Goal: Transaction & Acquisition: Purchase product/service

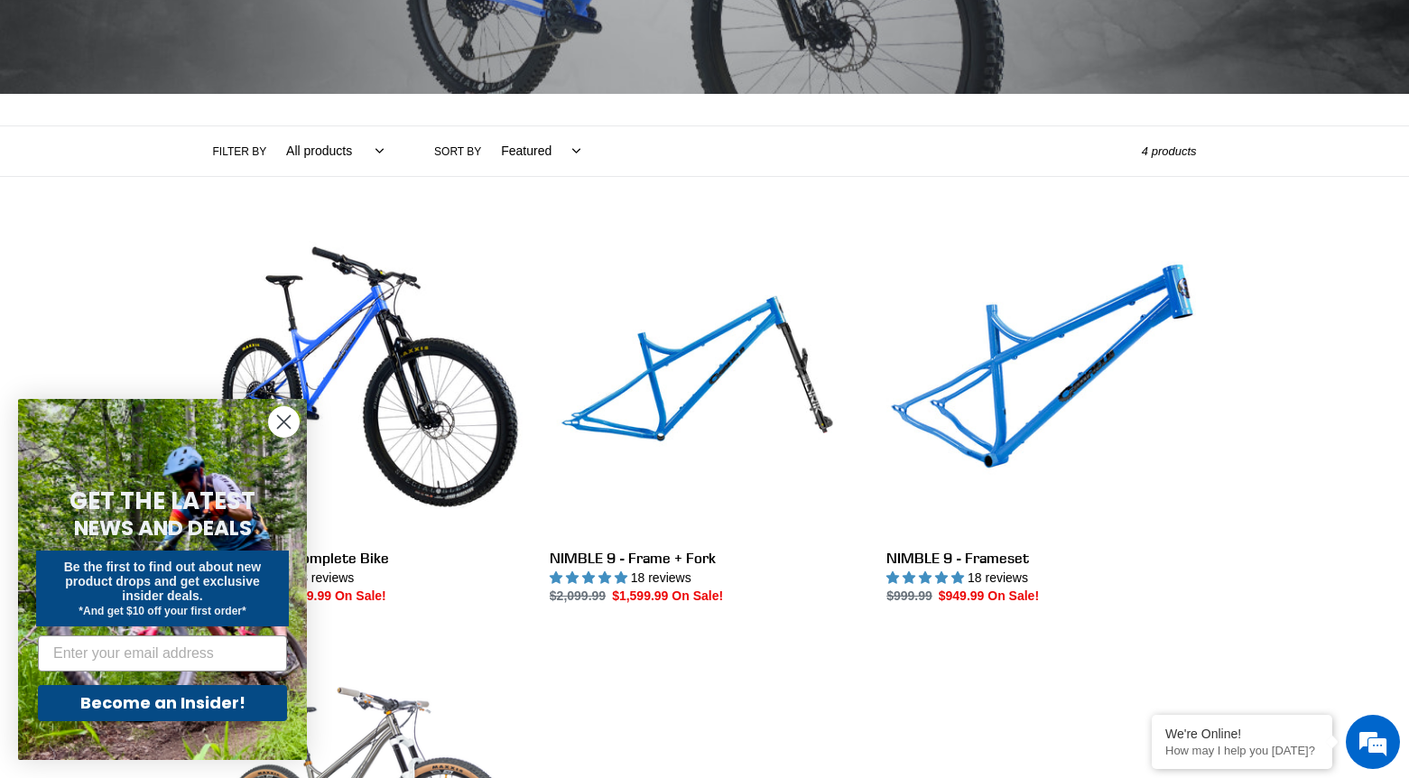
scroll to position [303, 0]
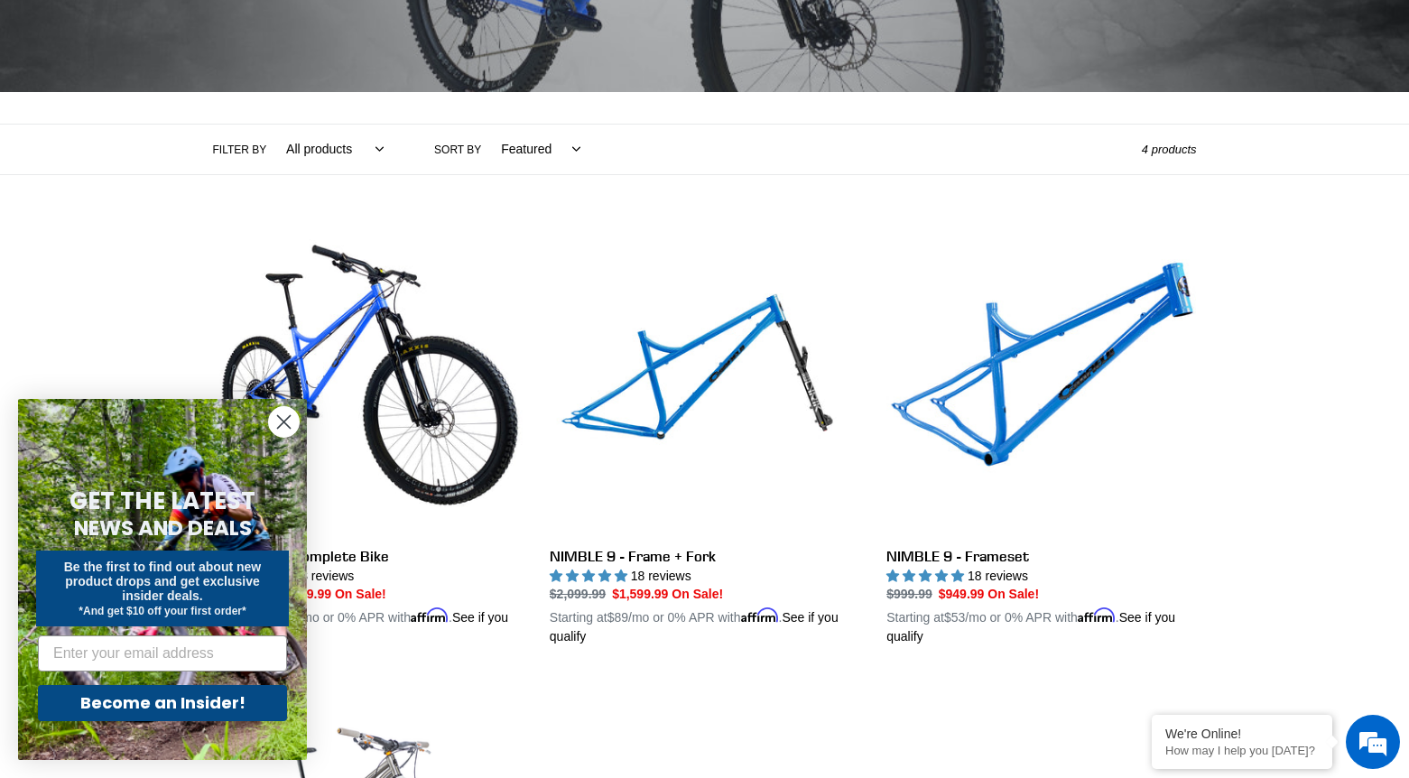
click at [282, 415] on circle "Close dialog" at bounding box center [284, 422] width 30 height 30
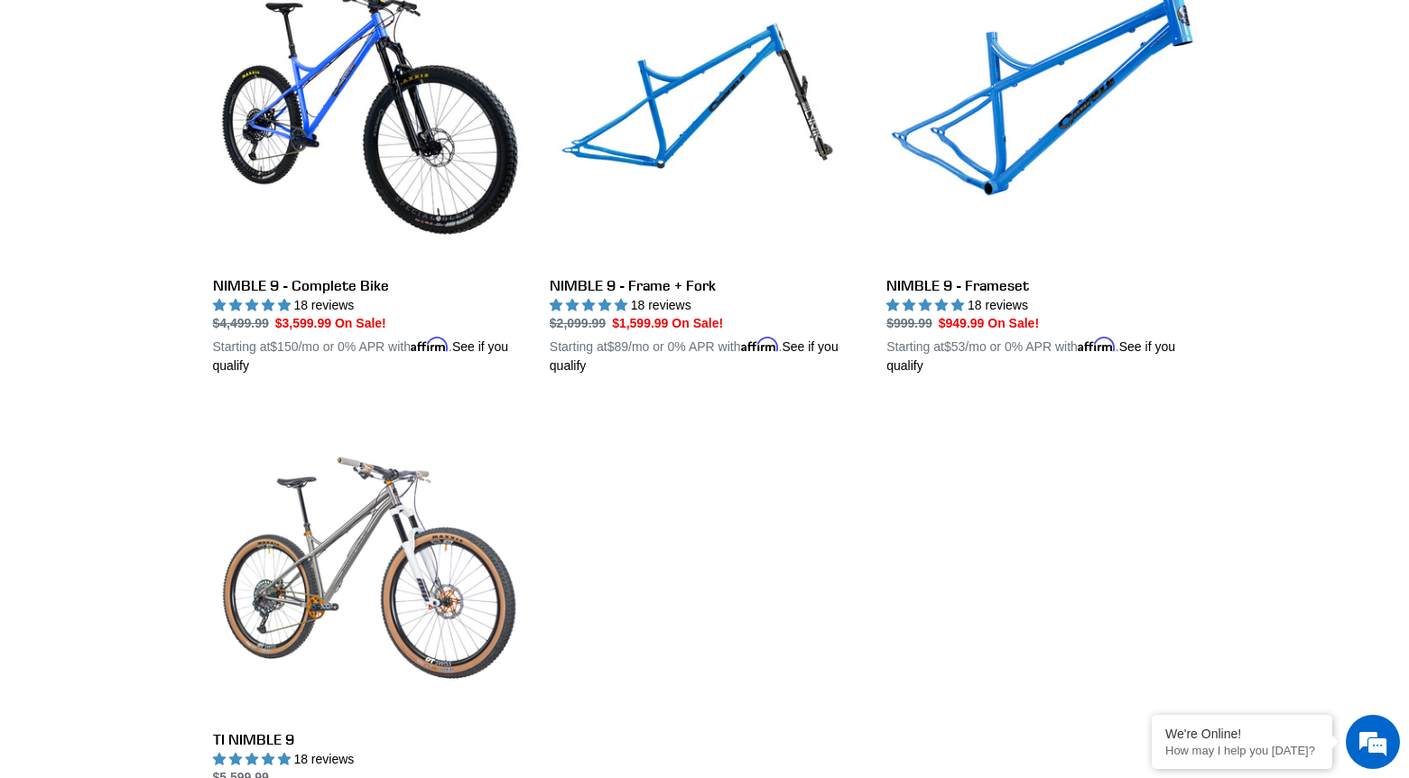
scroll to position [570, 0]
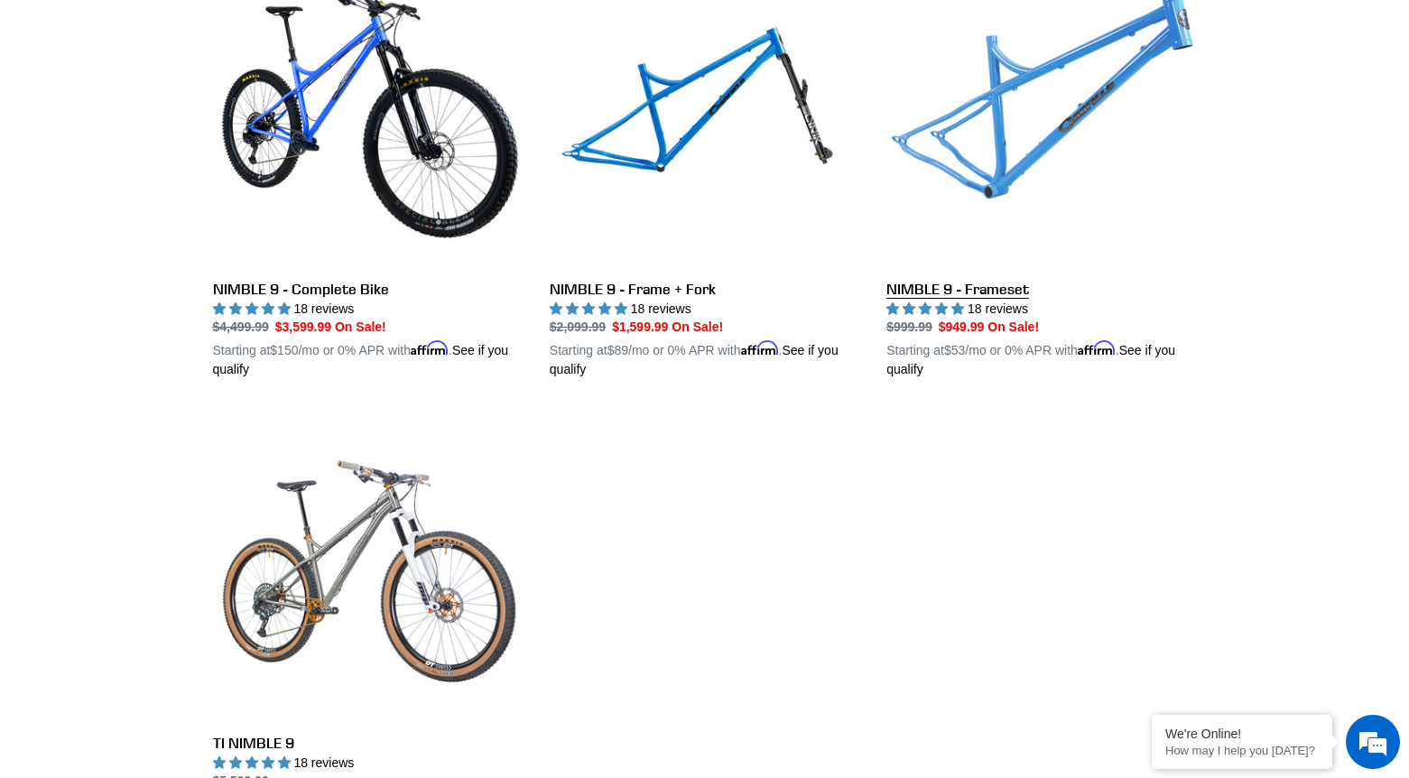
click at [920, 291] on link "NIMBLE 9 - Frameset" at bounding box center [1041, 169] width 310 height 422
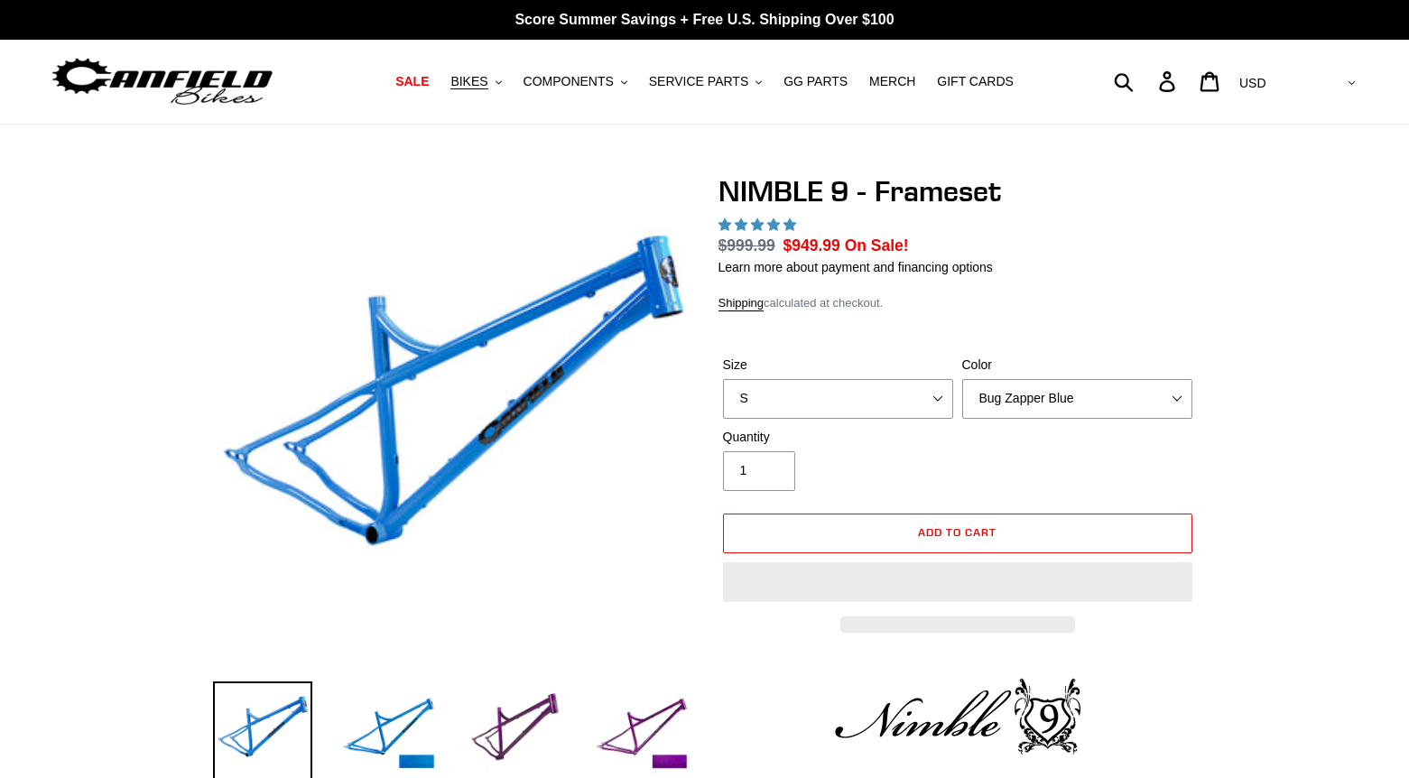
select select "highest-rating"
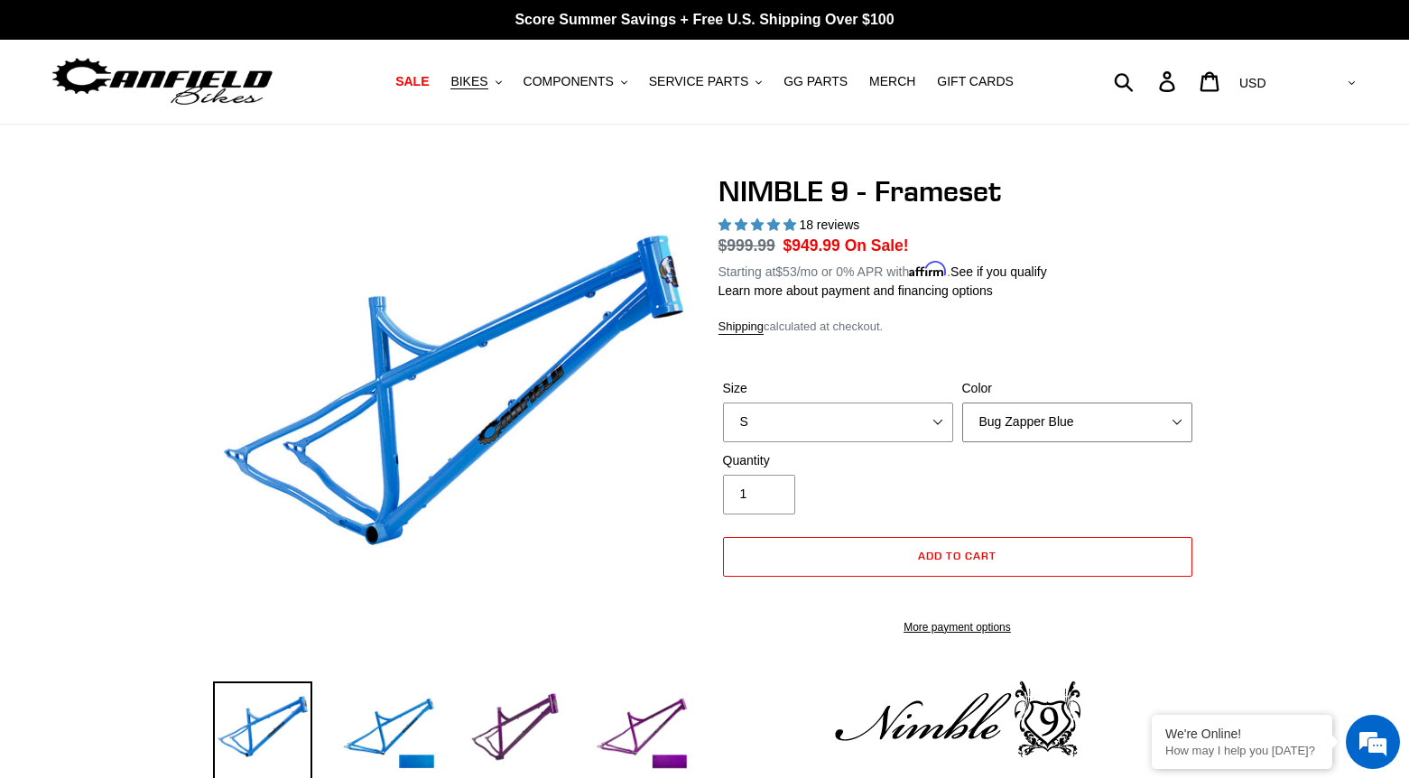
click at [1099, 403] on select "Bug Zapper Blue Purple Haze -Sold Out Galaxy Black" at bounding box center [1077, 422] width 230 height 40
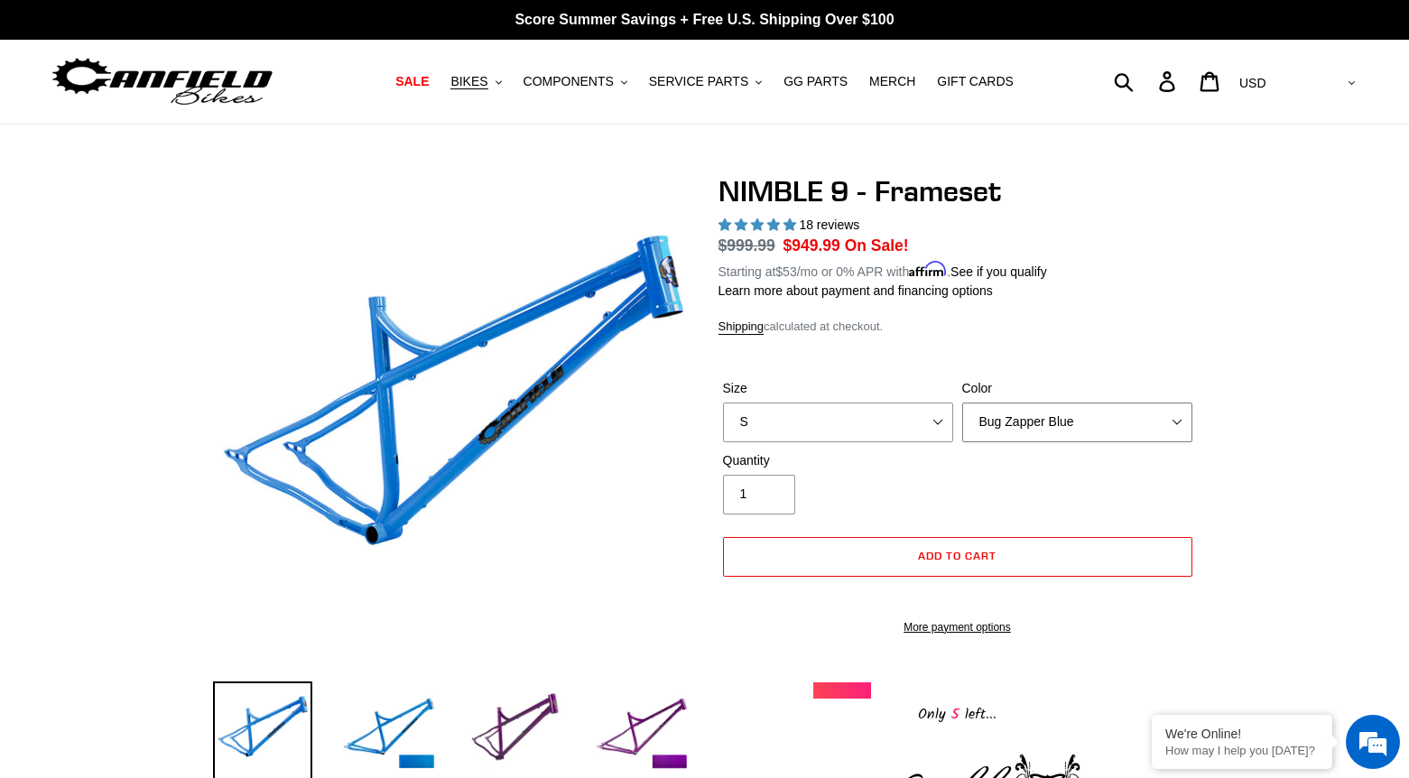
select select "Galaxy Black"
click at [962, 402] on select "Bug Zapper Blue Purple Haze -Sold Out Galaxy Black" at bounding box center [1077, 422] width 230 height 40
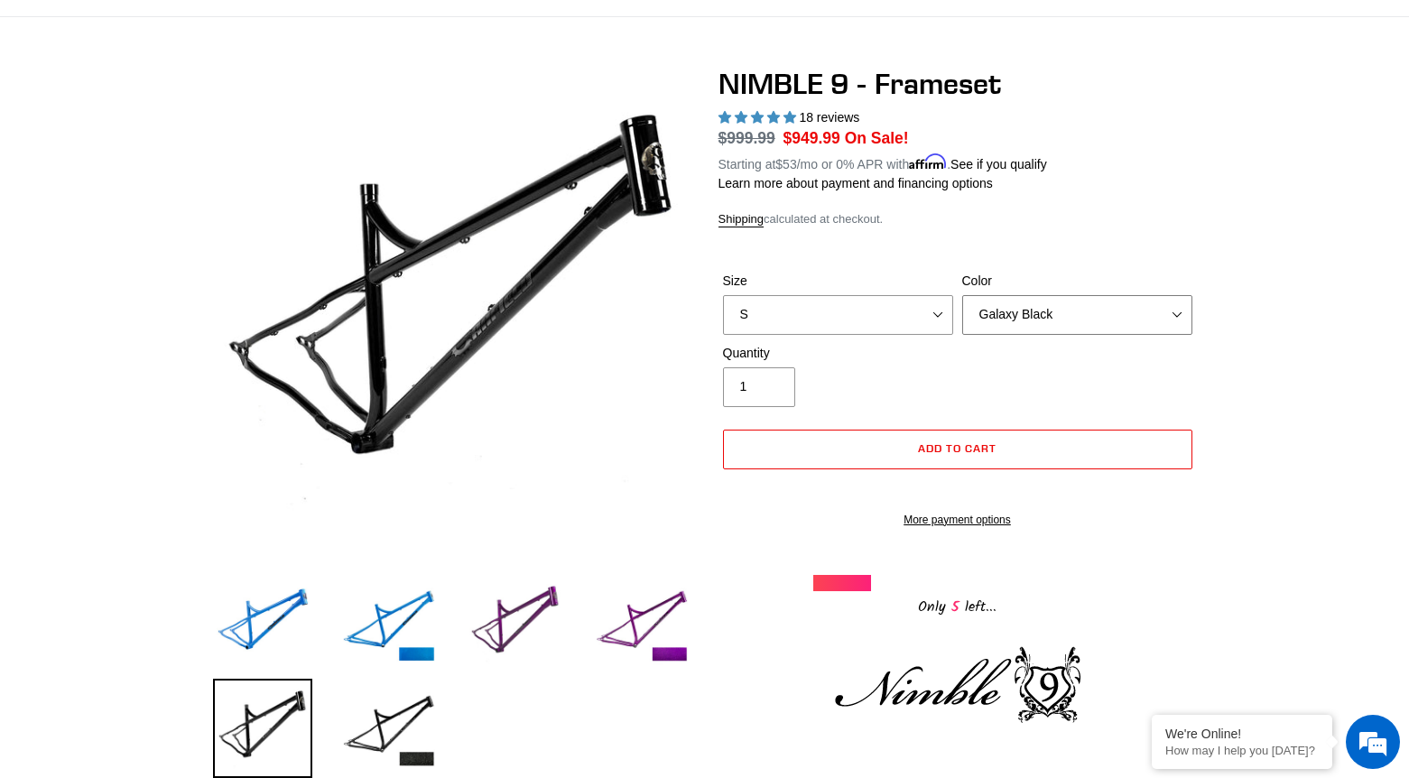
scroll to position [106, 0]
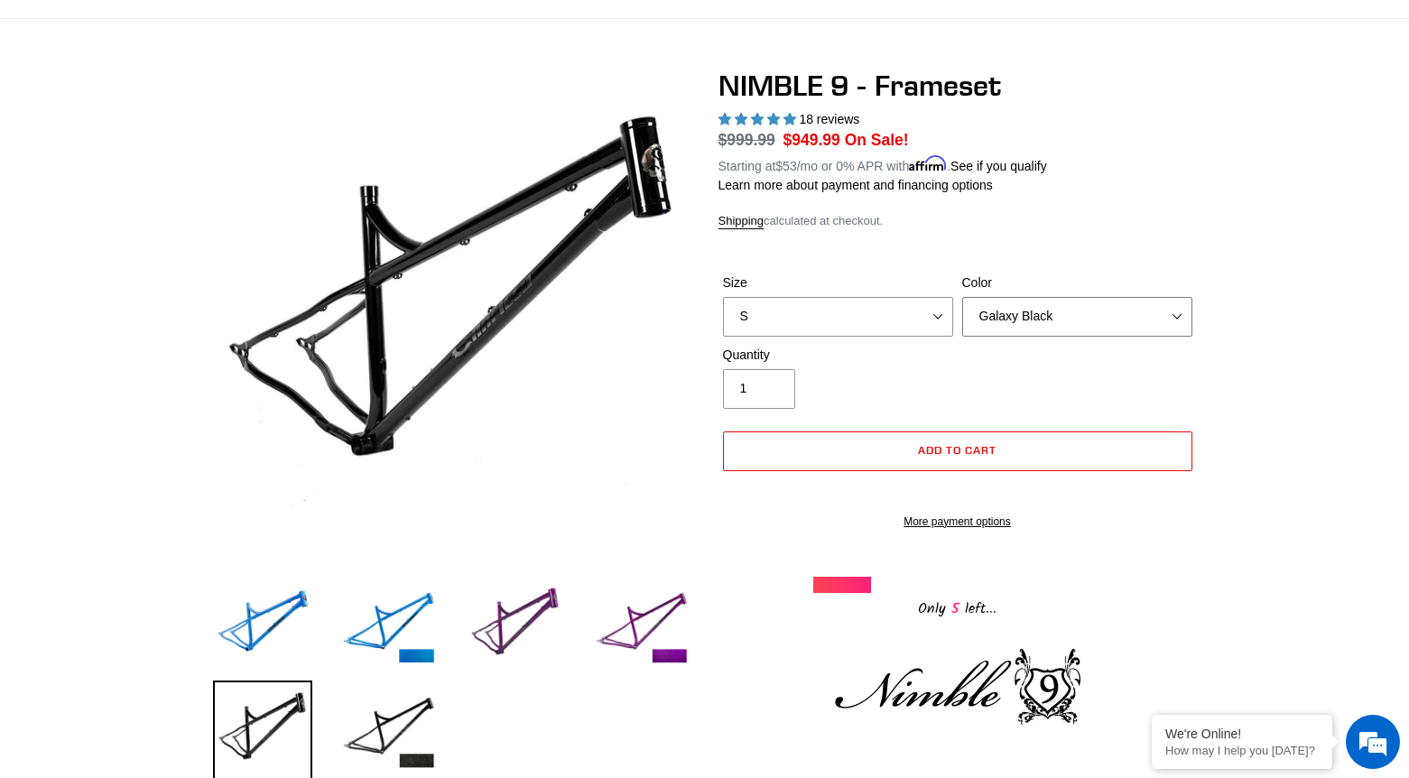
click at [1105, 319] on select "Bug Zapper Blue Purple Haze -Sold Out Galaxy Black" at bounding box center [1077, 317] width 230 height 40
click at [797, 324] on select "S M L XL" at bounding box center [838, 317] width 230 height 40
select select "L"
click at [723, 297] on select "S M L XL" at bounding box center [838, 317] width 230 height 40
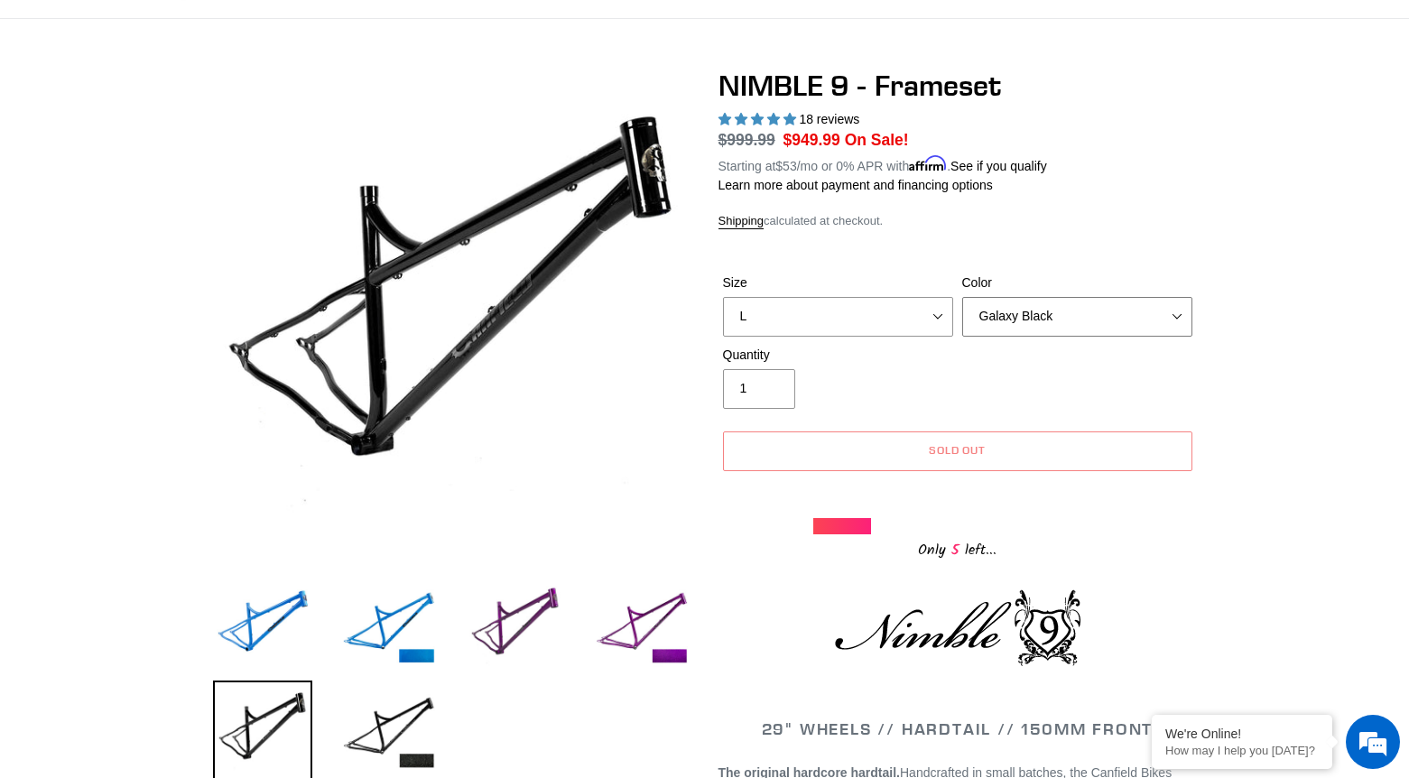
click at [1040, 313] on select "Bug Zapper Blue Purple Haze -Sold Out Galaxy Black" at bounding box center [1077, 317] width 230 height 40
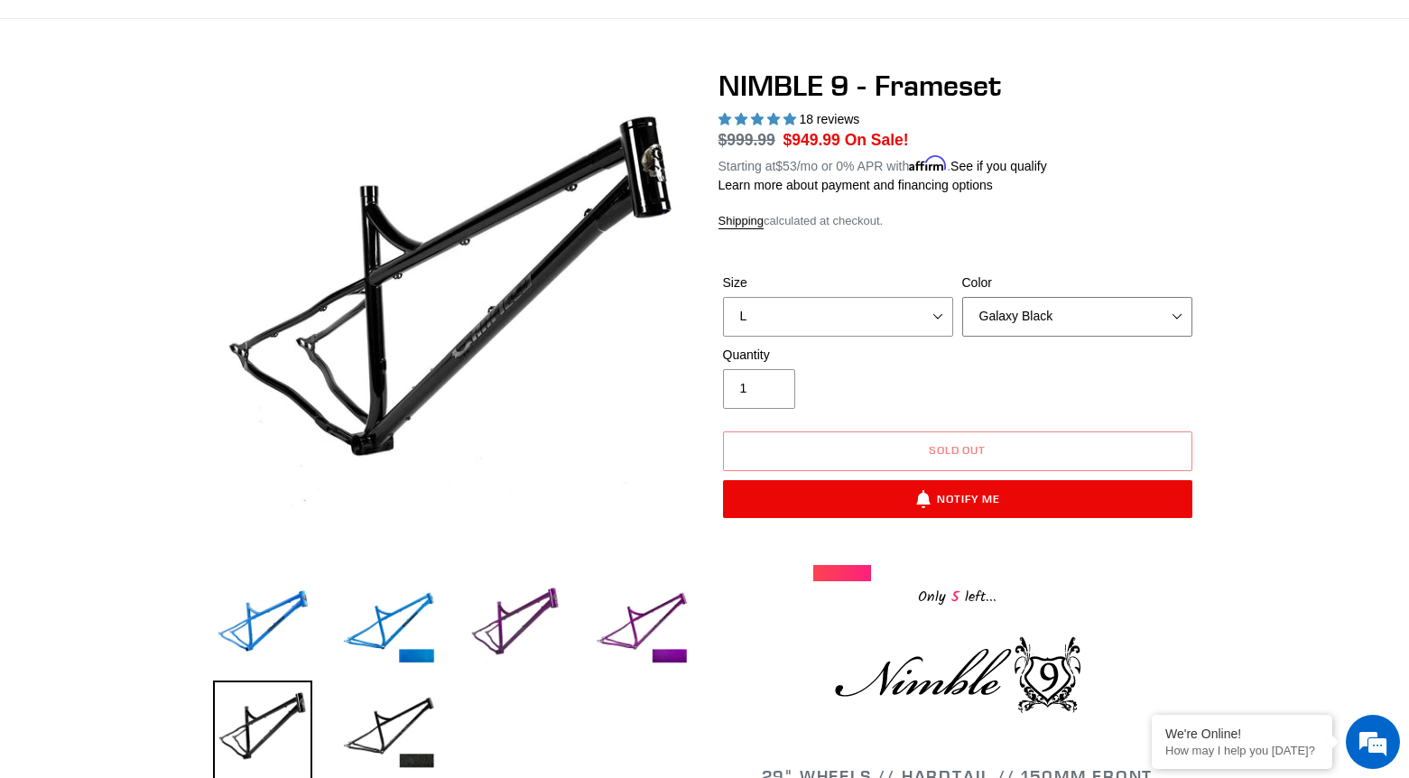
select select "Bug Zapper Blue"
click at [962, 297] on select "Bug Zapper Blue Purple Haze -Sold Out Galaxy Black" at bounding box center [1077, 317] width 230 height 40
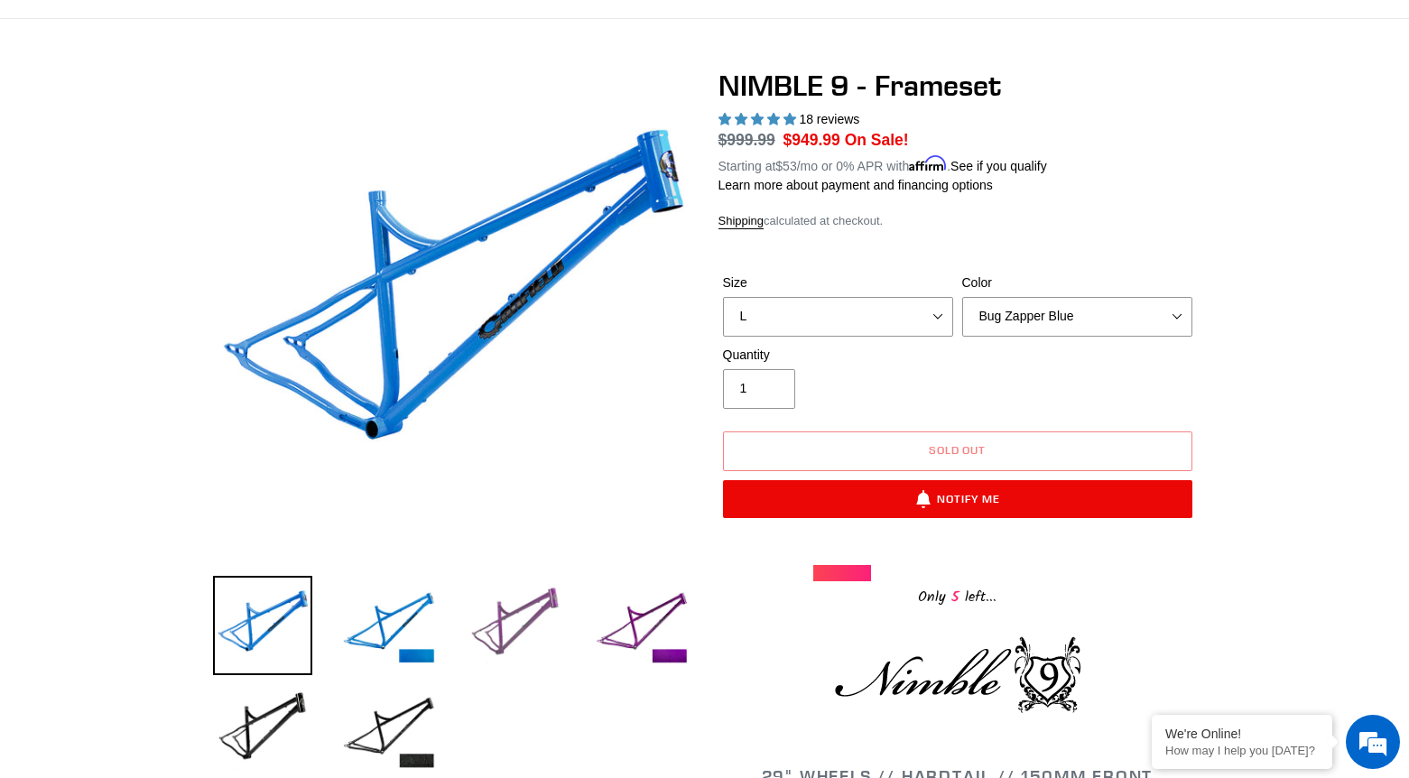
click at [530, 624] on img at bounding box center [515, 625] width 99 height 99
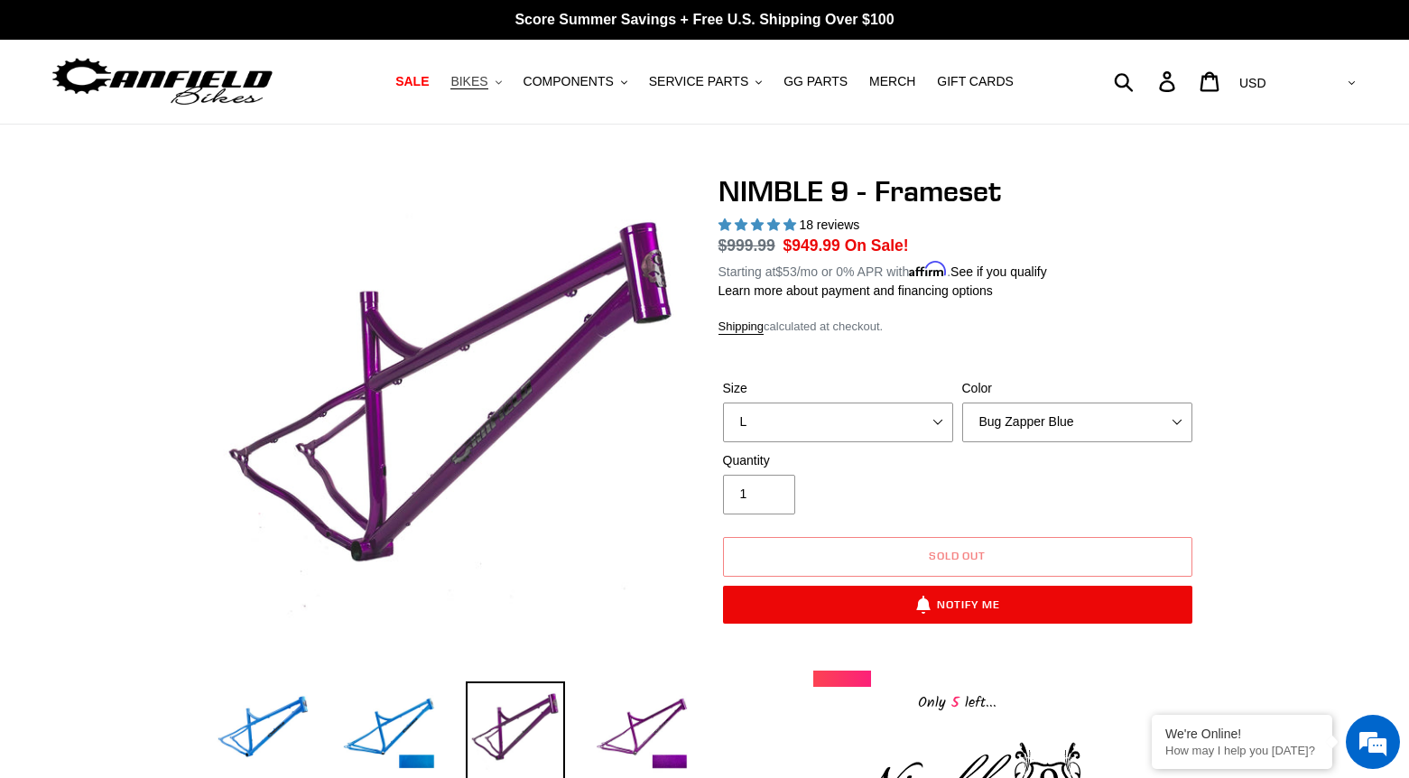
click at [477, 86] on span "BIKES" at bounding box center [468, 81] width 37 height 15
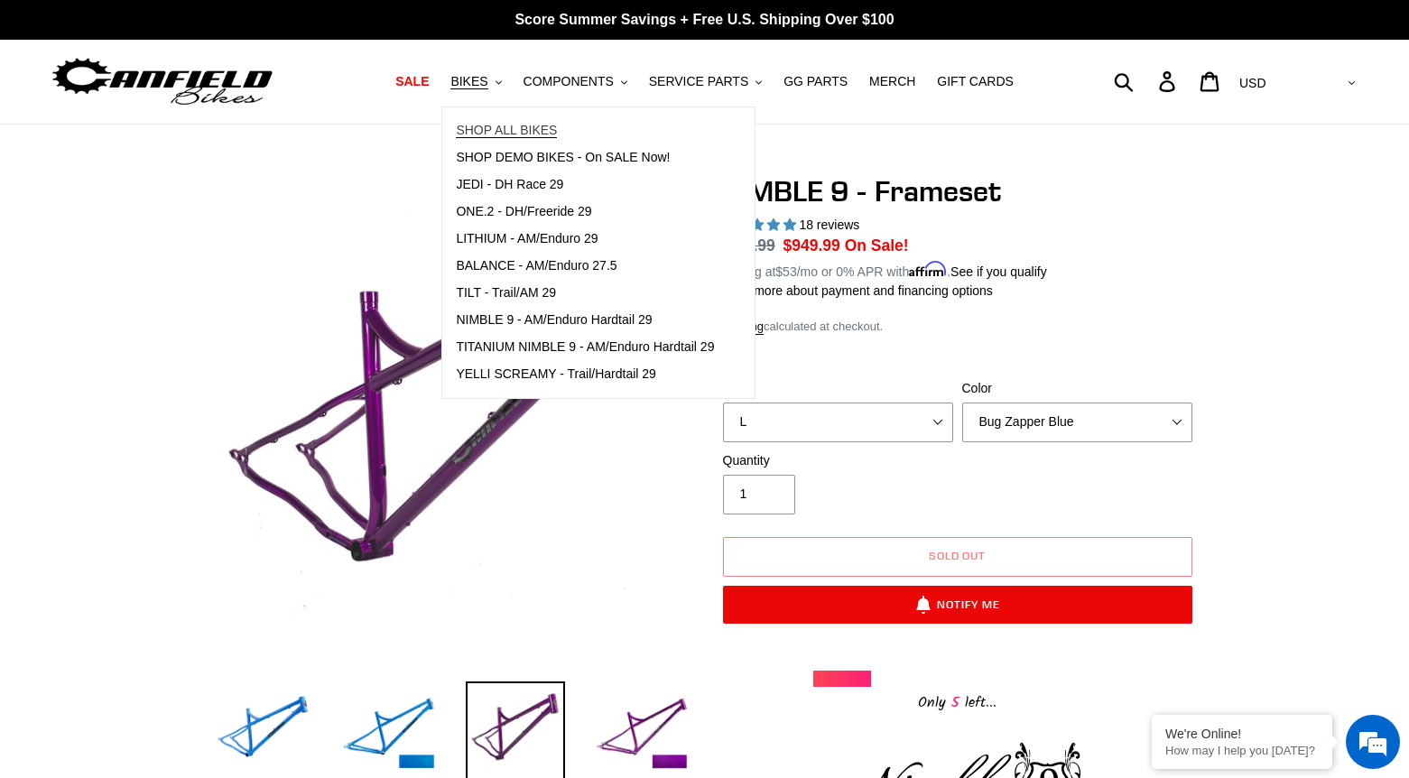
click at [480, 128] on span "SHOP ALL BIKES" at bounding box center [506, 130] width 101 height 15
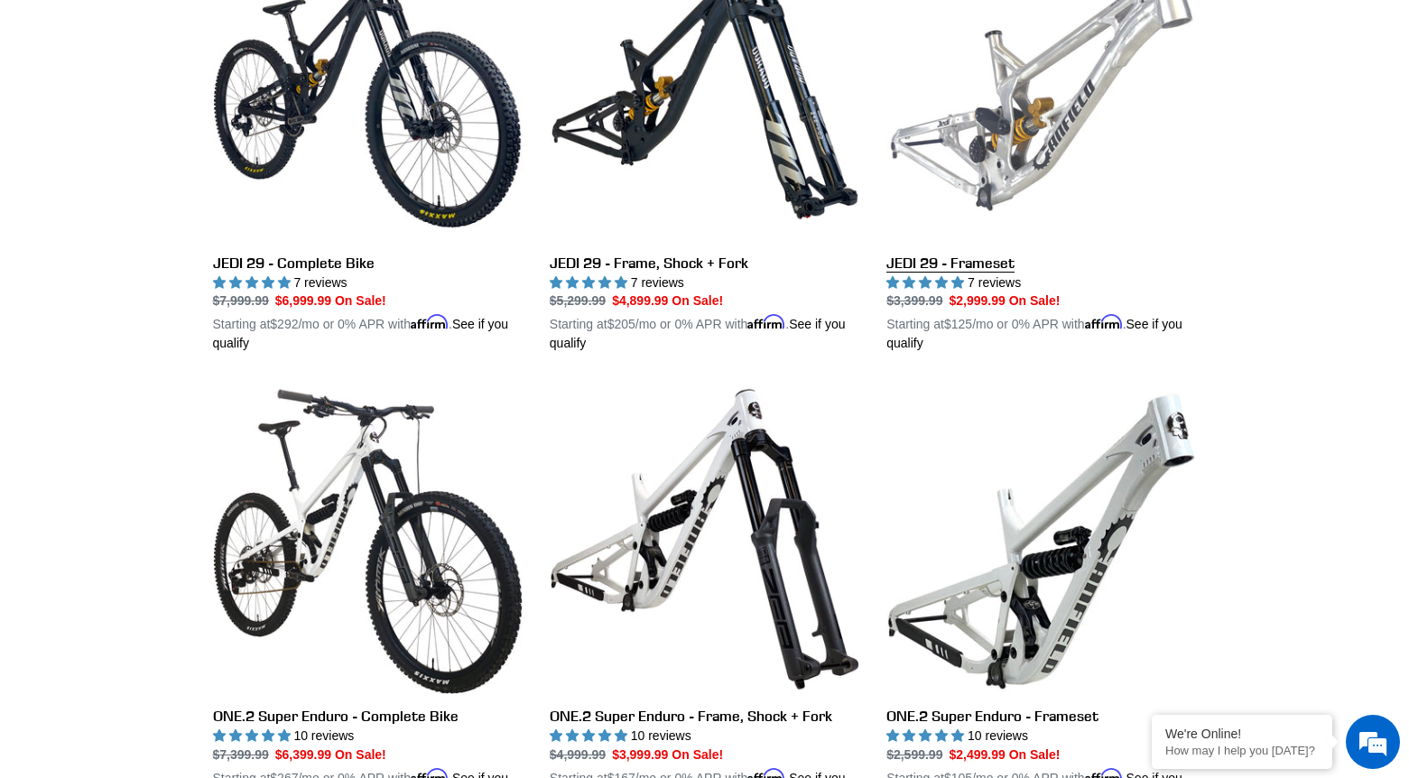
scroll to position [2443, 0]
